Goal: Task Accomplishment & Management: Manage account settings

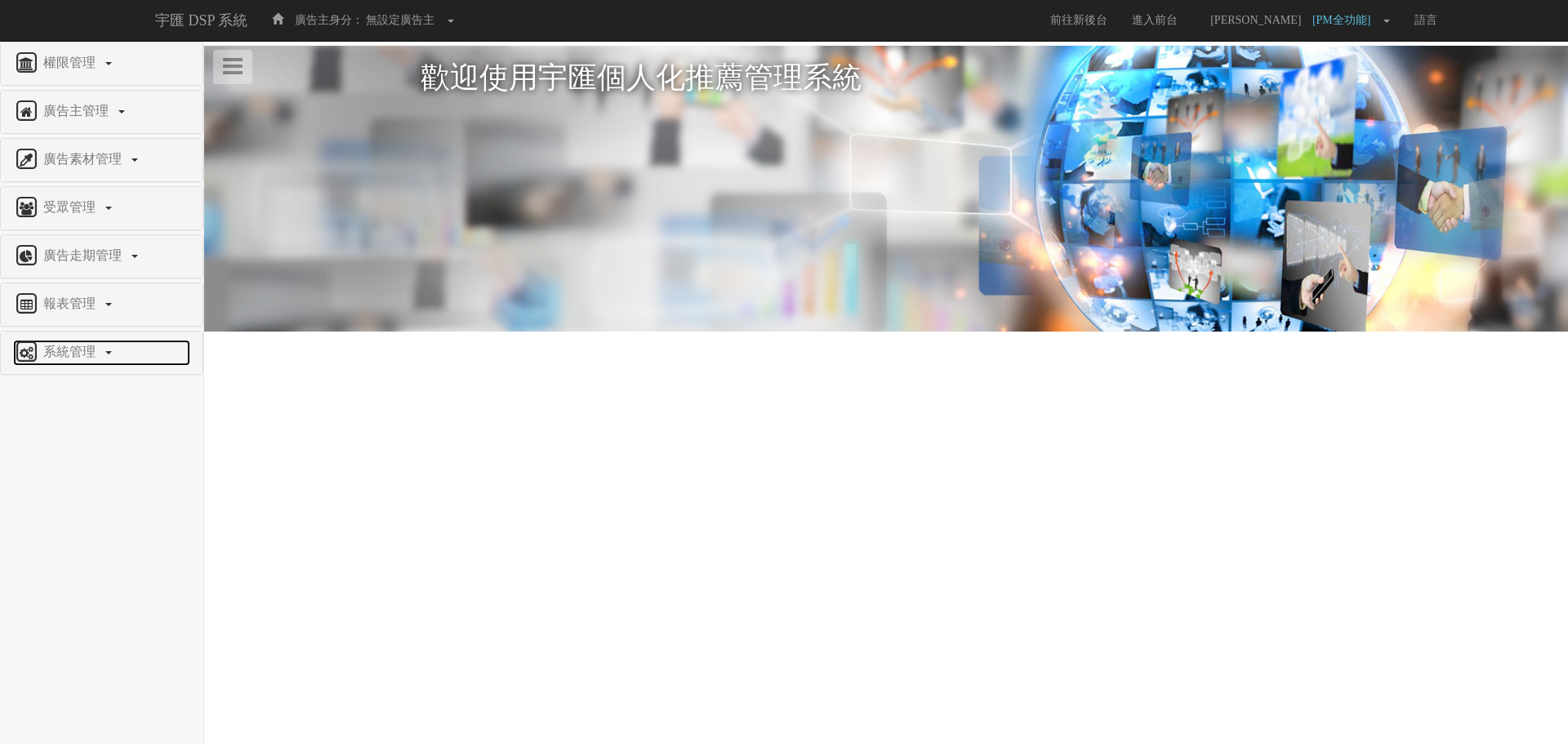
click at [92, 356] on span "系統管理" at bounding box center [71, 352] width 64 height 14
click at [80, 559] on span "廣告驗證設定" at bounding box center [54, 558] width 81 height 13
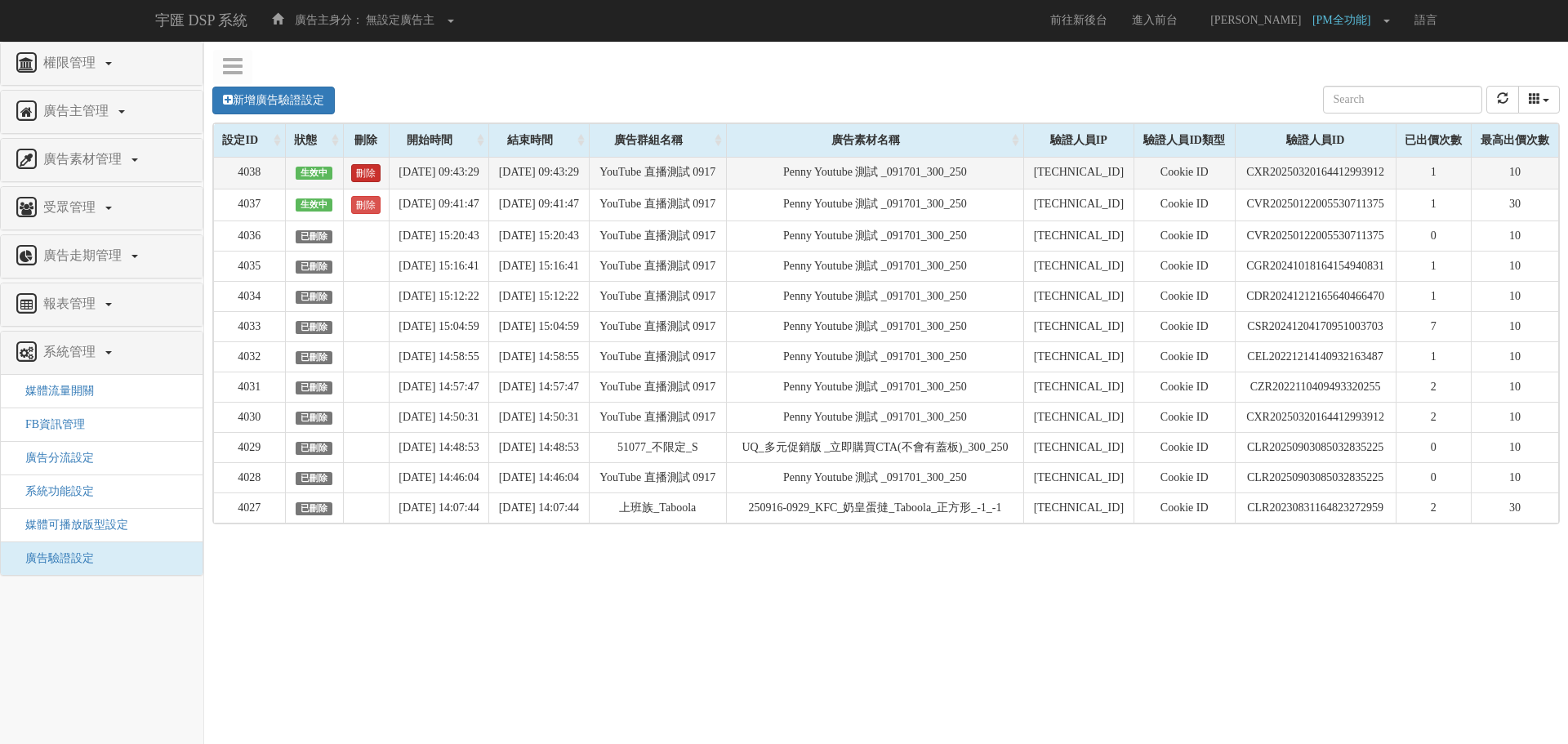
click at [363, 178] on link "刪除" at bounding box center [365, 173] width 29 height 18
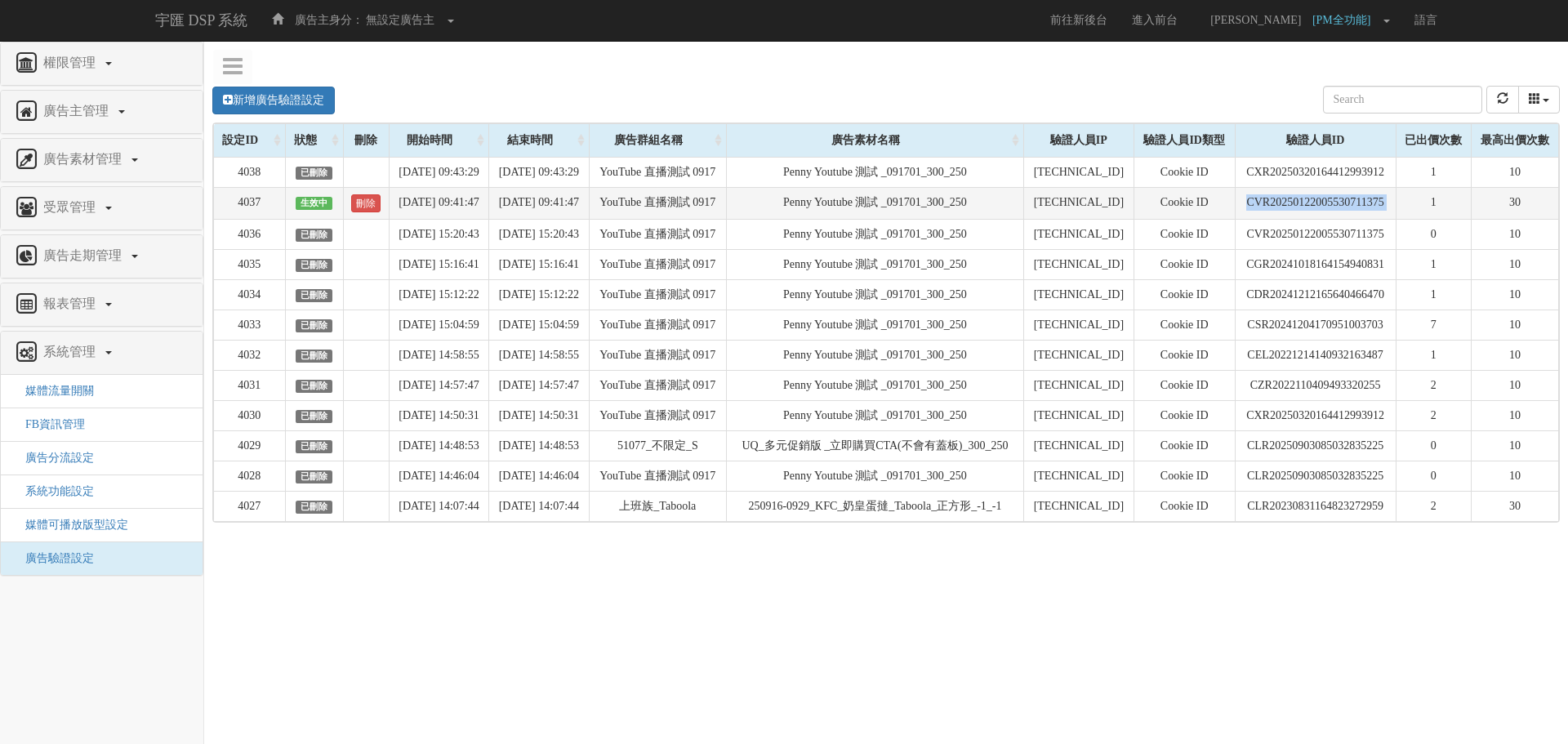
drag, startPoint x: 1242, startPoint y: 222, endPoint x: 1408, endPoint y: 215, distance: 166.1
click at [1408, 215] on tr "4037 生效中 刪除 [DATE] 09:41:47 [DATE] 09:41:47 YouTube 直播測試 0917 Penny Youtube 測試 …" at bounding box center [887, 203] width 1345 height 32
click at [1507, 102] on icon "refresh" at bounding box center [1502, 97] width 12 height 12
